Goal: Task Accomplishment & Management: Manage account settings

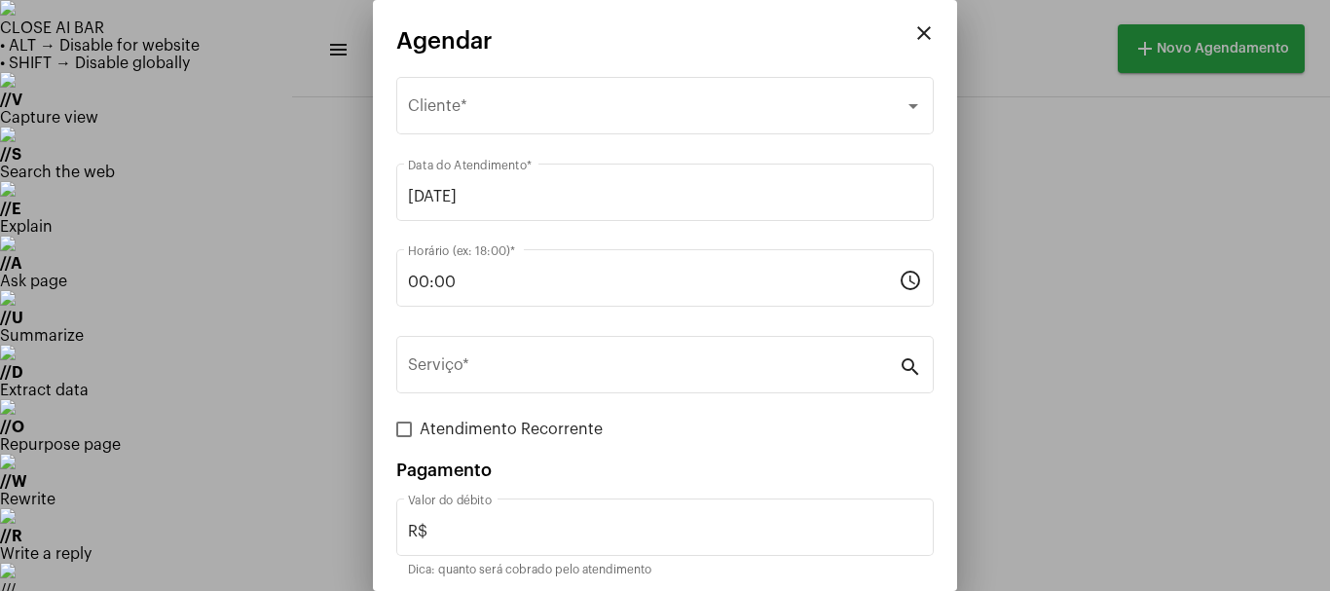
scroll to position [39, 0]
click at [916, 33] on mat-icon "close" at bounding box center [923, 32] width 23 height 23
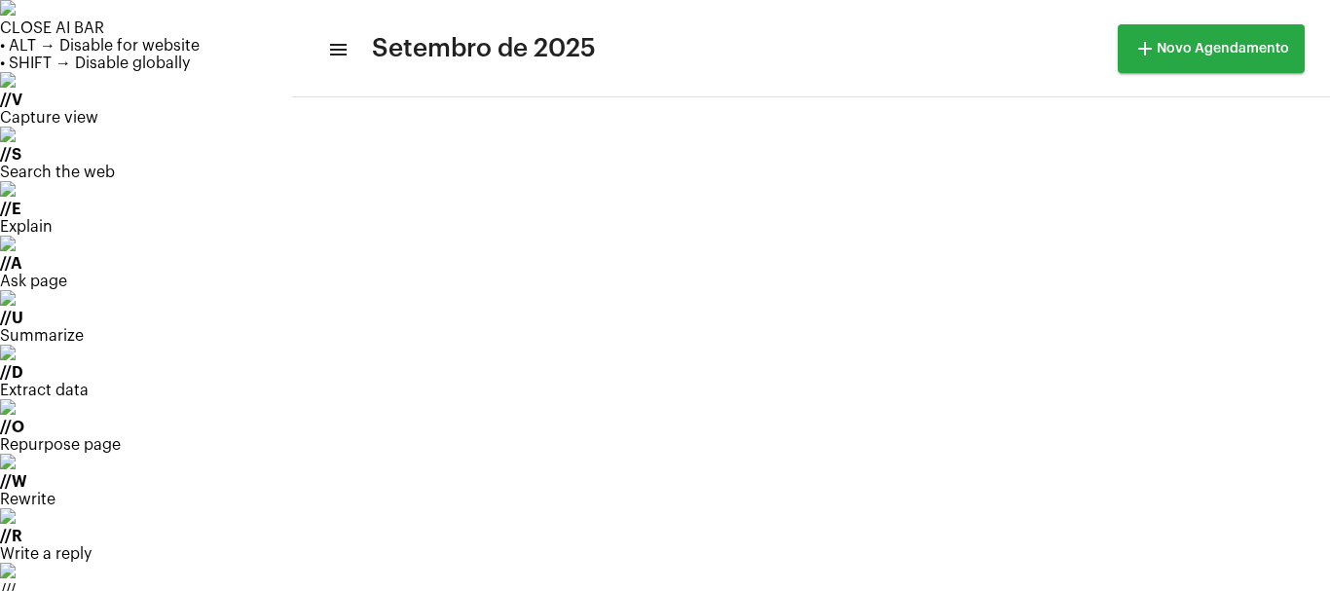
scroll to position [228, 0]
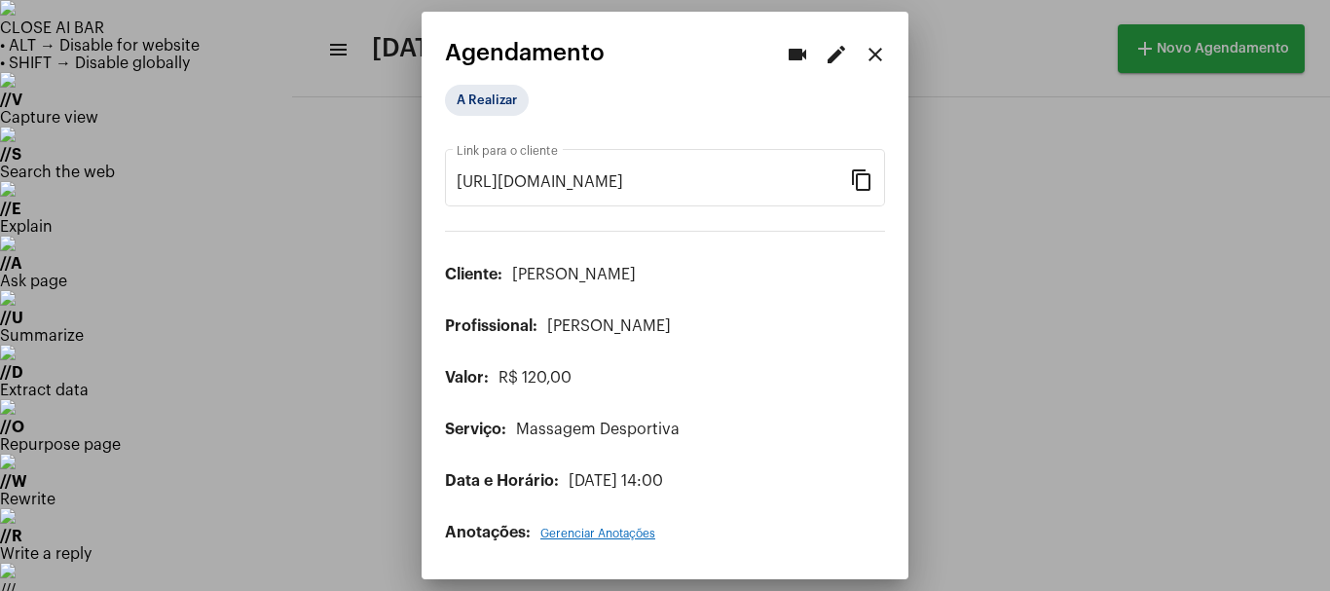
click at [836, 57] on mat-icon "edit" at bounding box center [836, 54] width 23 height 23
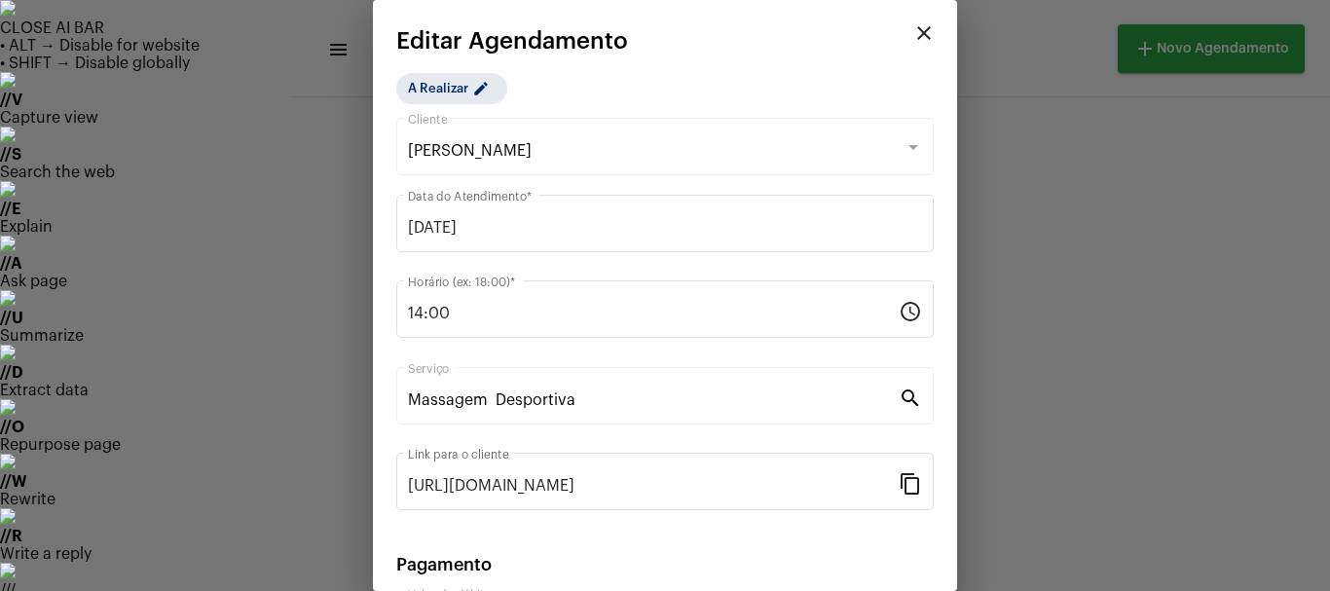
click at [1052, 56] on div at bounding box center [665, 295] width 1330 height 591
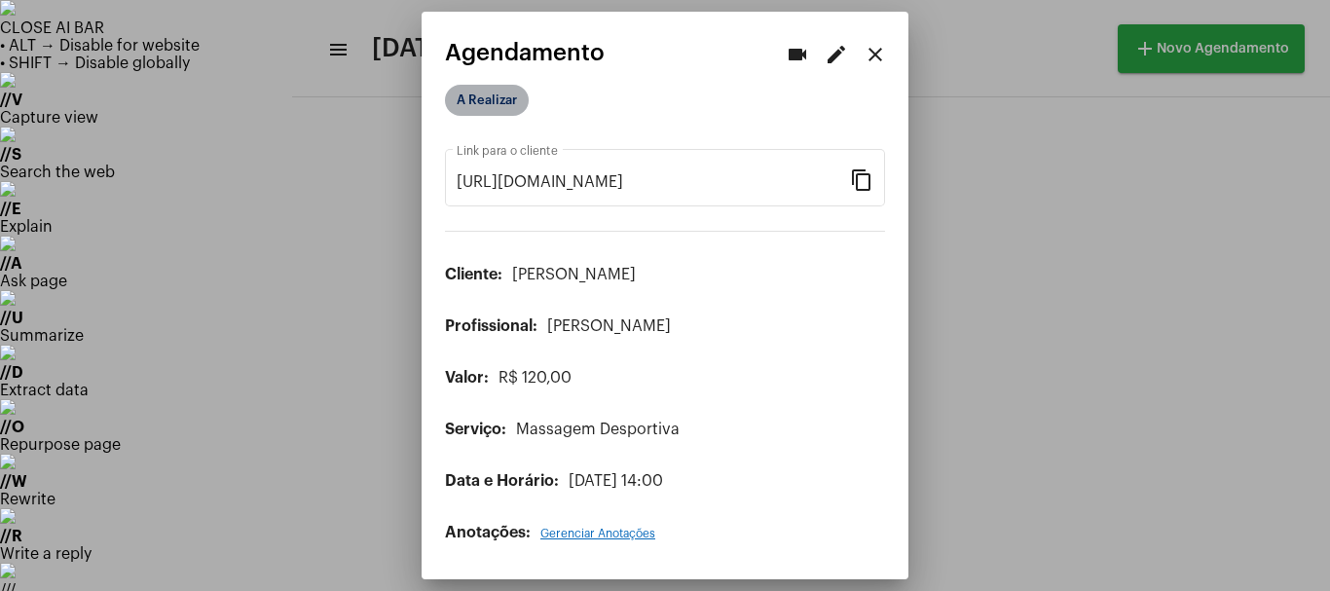
click at [504, 103] on mat-chip "A Realizar" at bounding box center [487, 100] width 84 height 31
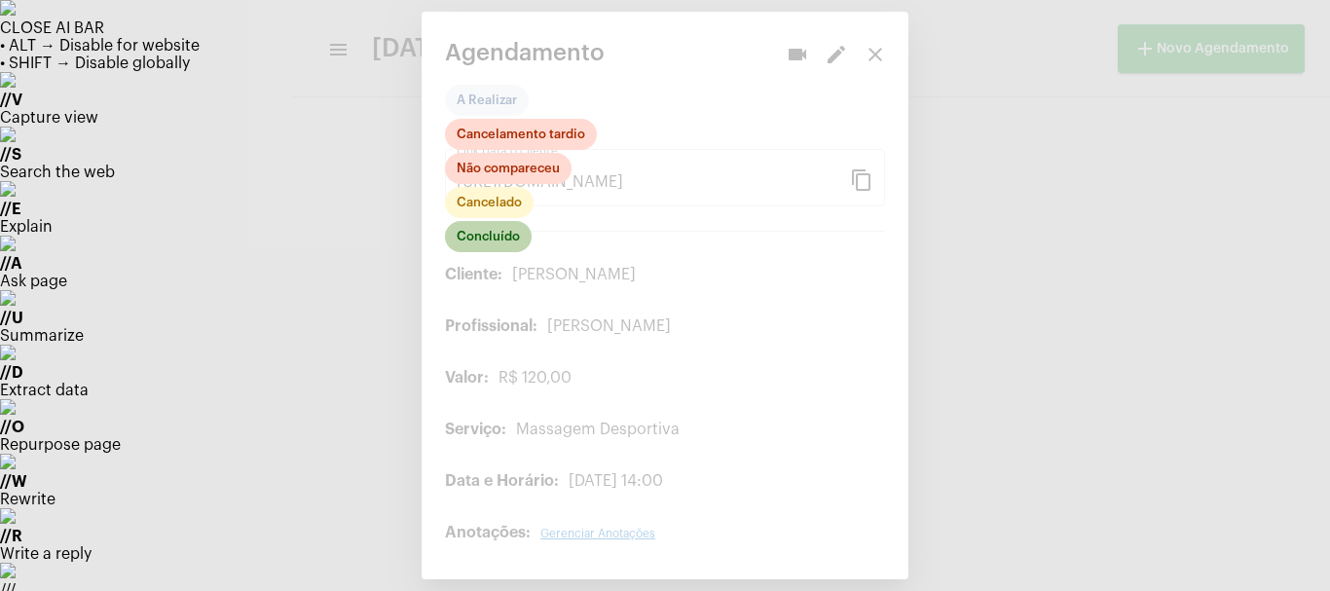
click at [480, 243] on mat-chip "Concluído" at bounding box center [488, 236] width 87 height 31
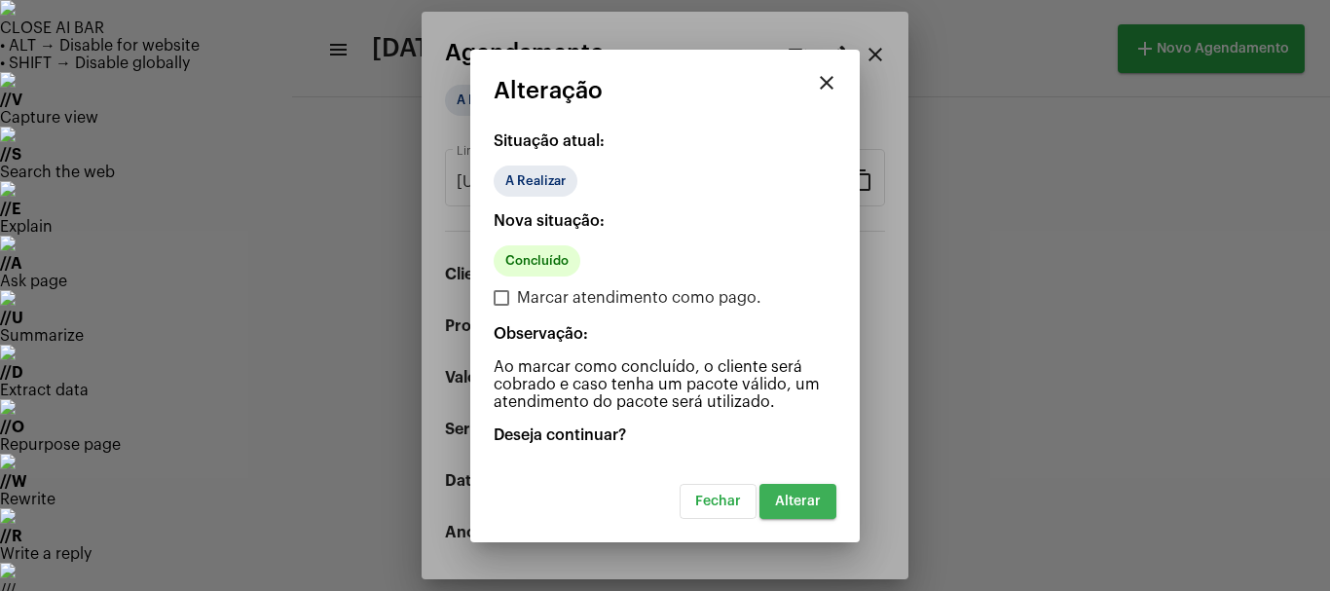
click at [782, 501] on span "Alterar" at bounding box center [798, 502] width 46 height 14
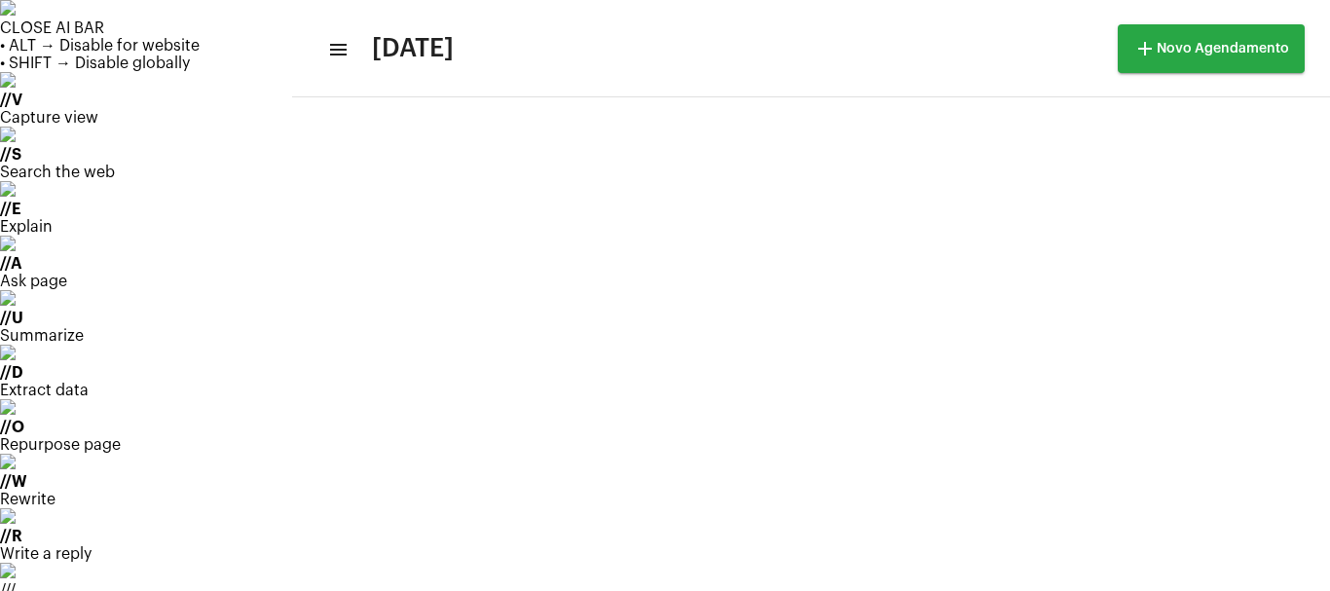
scroll to position [844, 0]
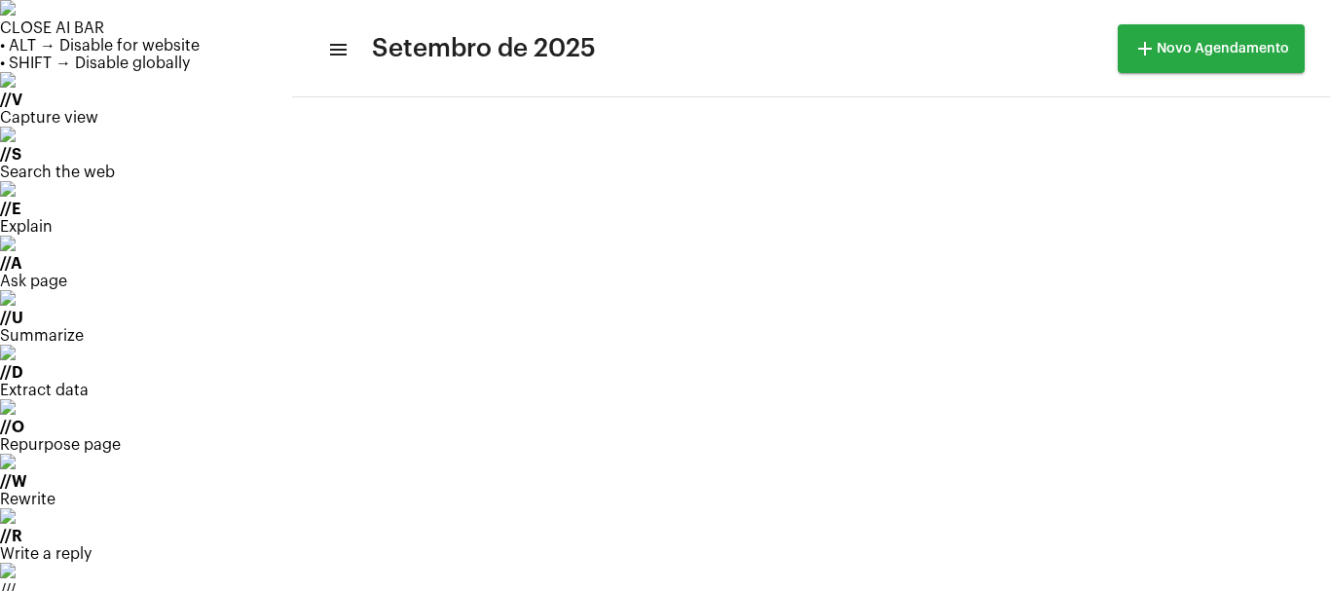
scroll to position [130, 0]
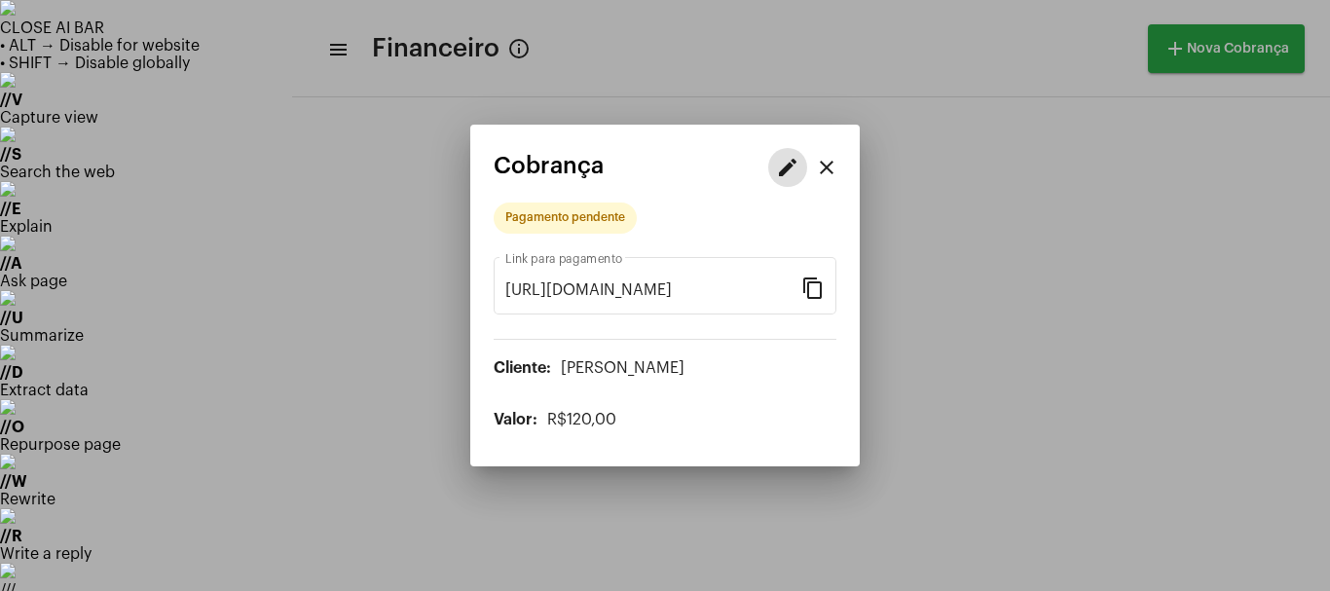
click at [784, 167] on mat-icon "edit" at bounding box center [787, 167] width 23 height 23
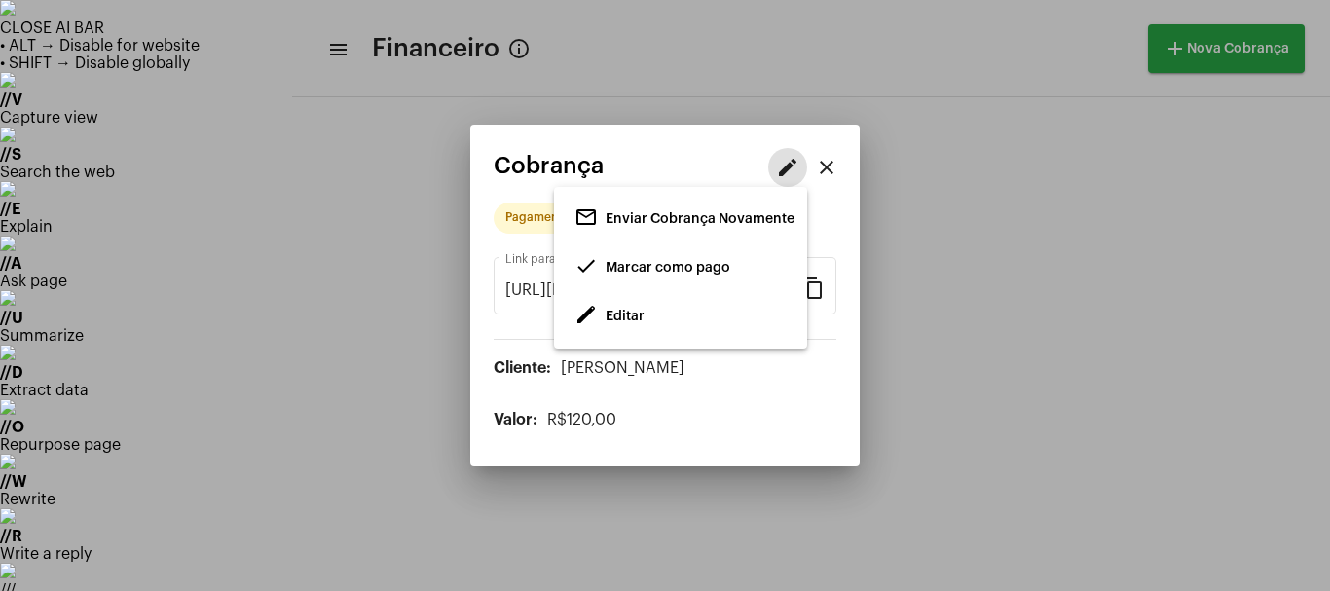
click at [604, 320] on span "edit Editar" at bounding box center [610, 316] width 70 height 35
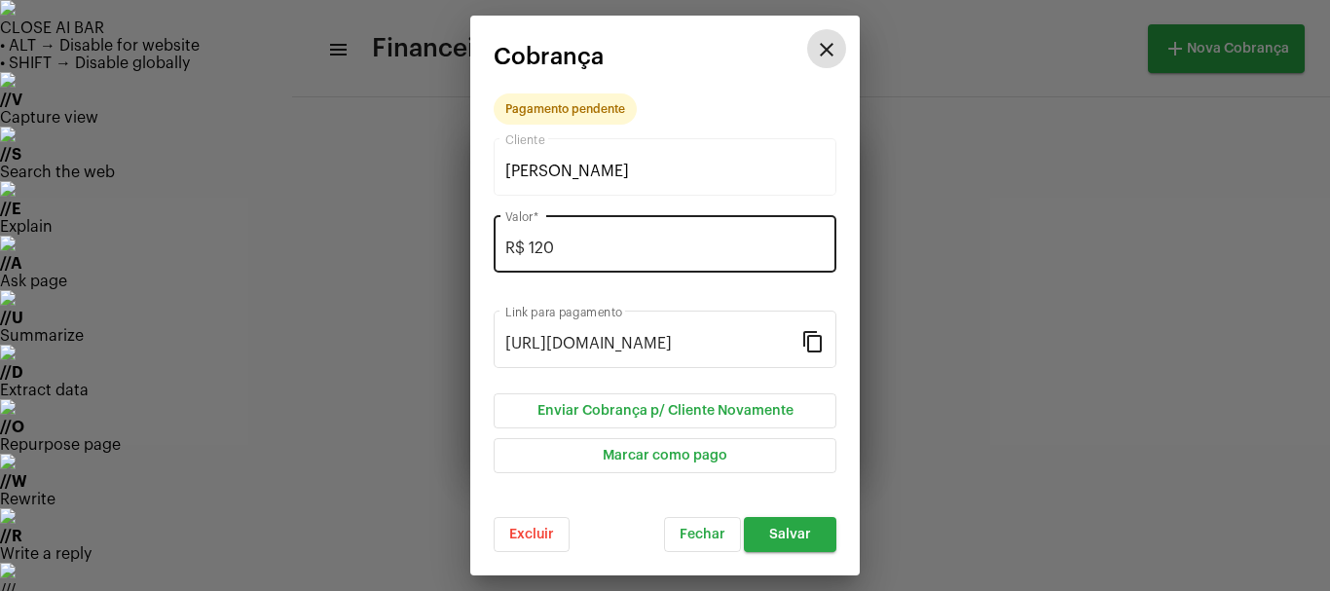
click at [570, 243] on input "R$ 120" at bounding box center [664, 249] width 319 height 18
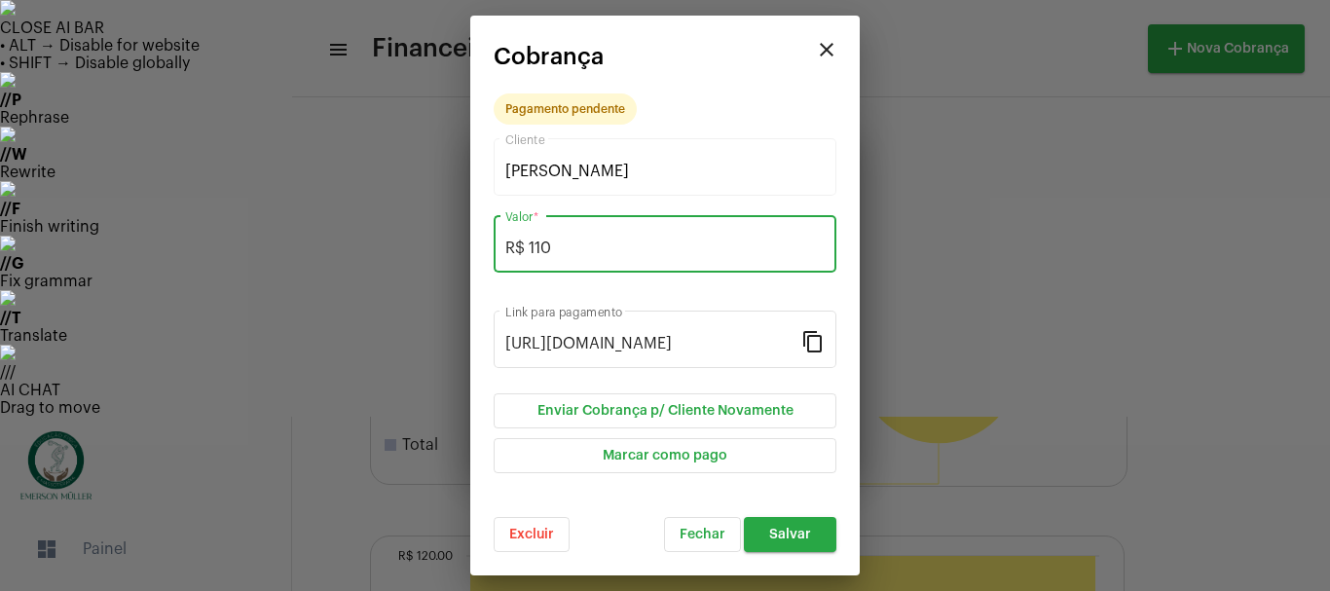
type input "R$ 110"
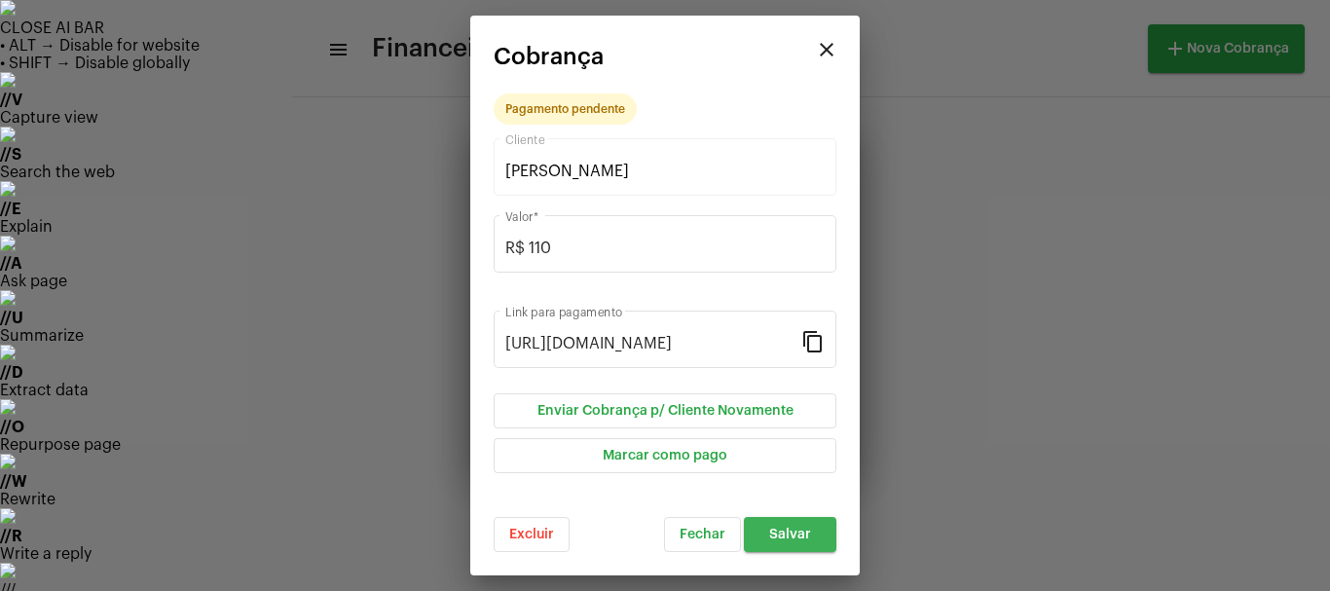
click at [784, 537] on span "Salvar" at bounding box center [790, 535] width 42 height 14
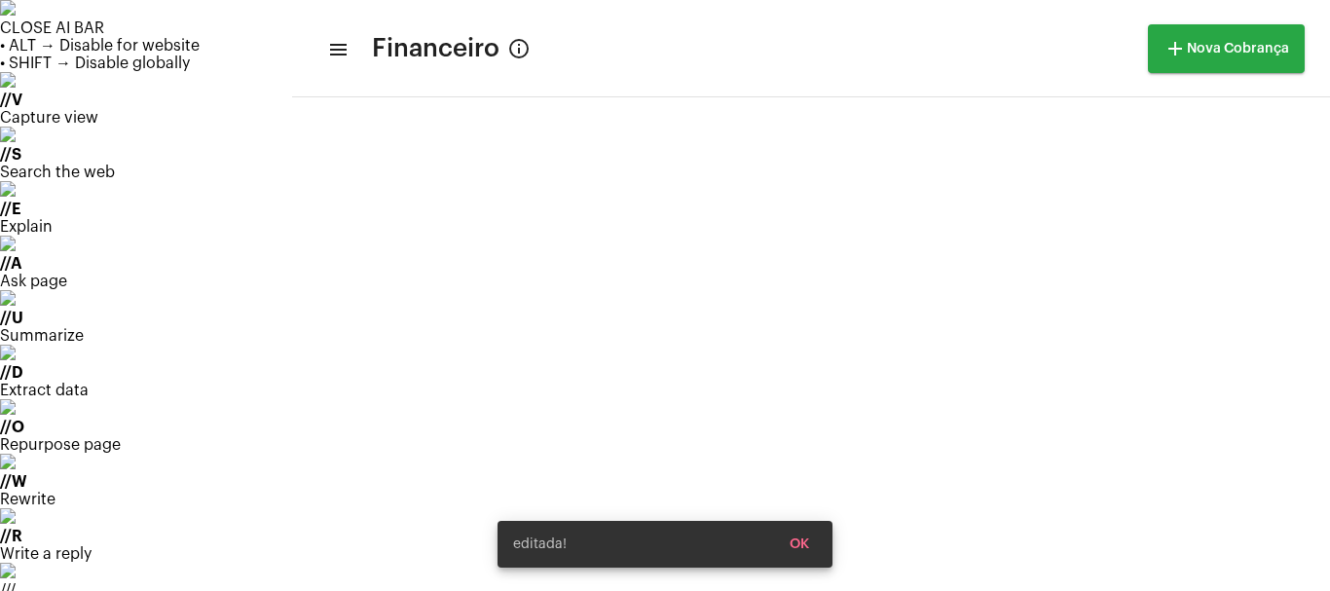
scroll to position [499, 0]
click at [479, 547] on div "editada! OK" at bounding box center [665, 544] width 382 height 93
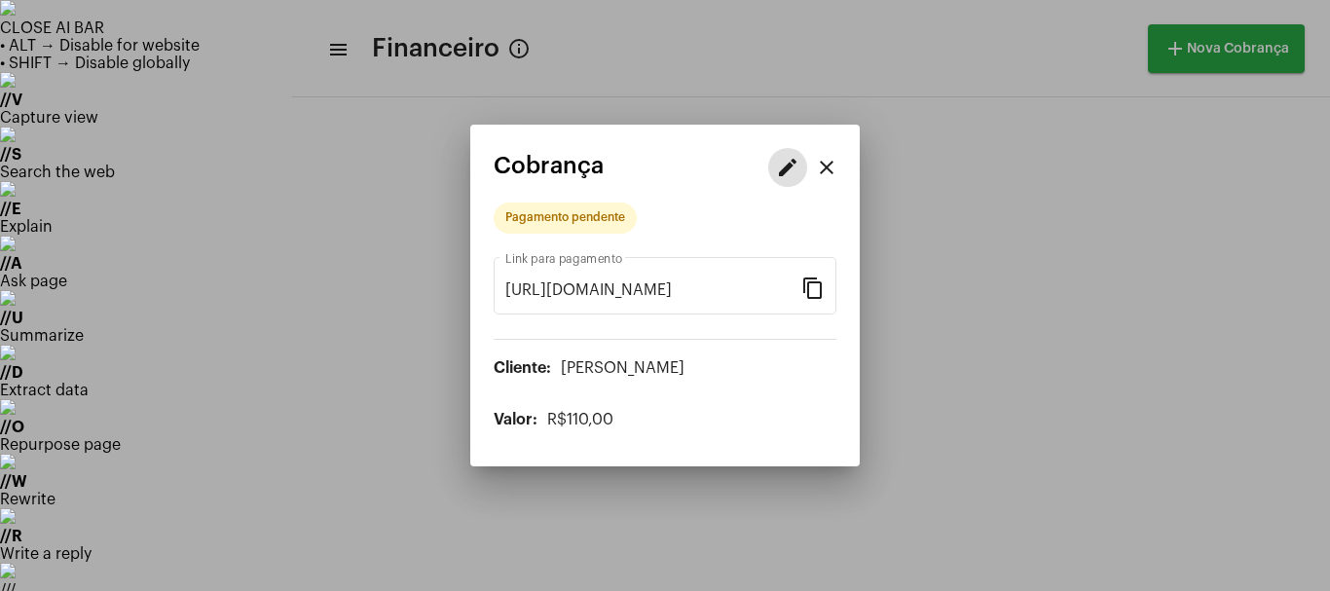
click at [799, 173] on mat-icon "edit" at bounding box center [787, 167] width 23 height 23
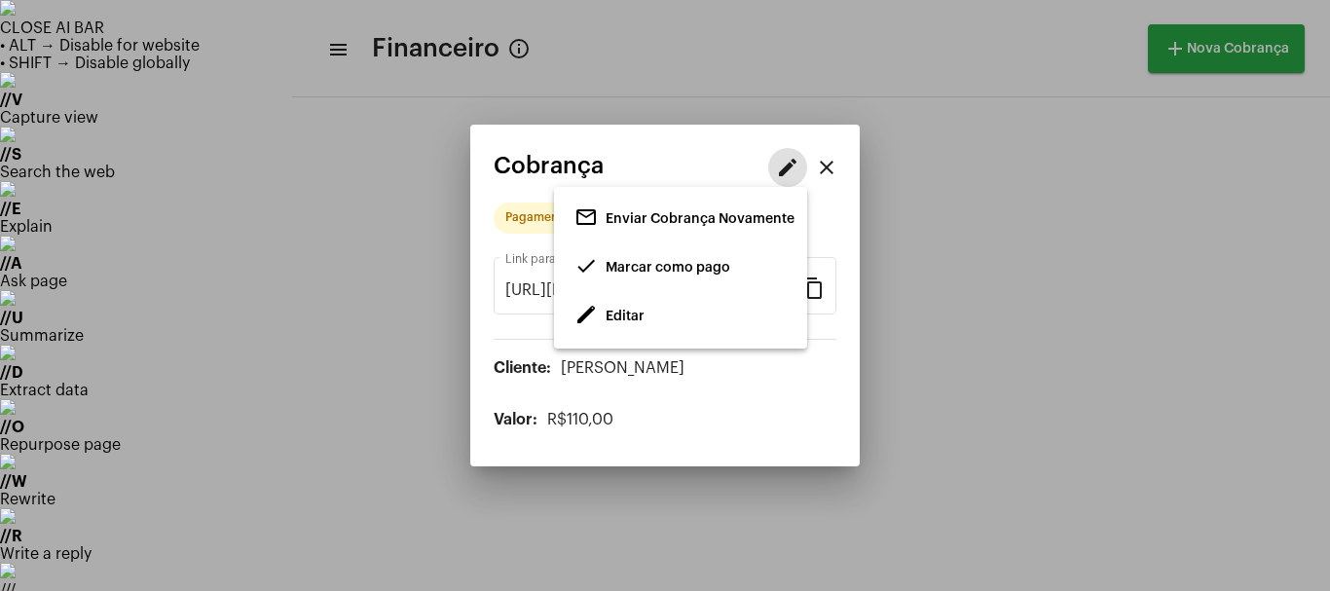
click at [634, 269] on span "Marcar como pago" at bounding box center [668, 268] width 125 height 14
